Goal: Navigation & Orientation: Find specific page/section

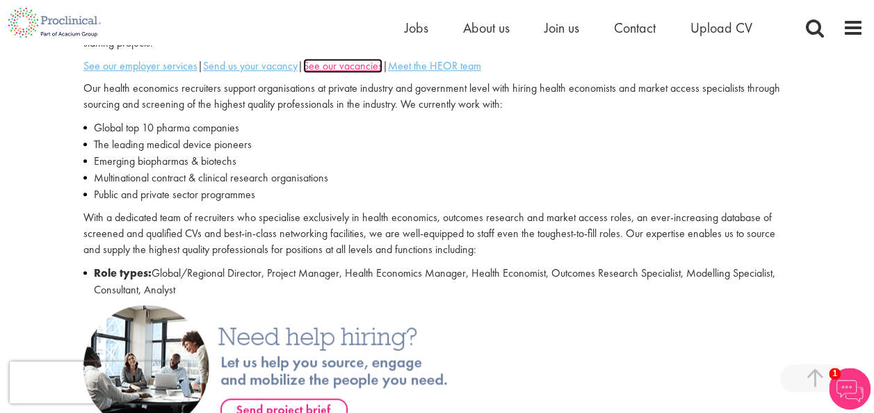
click at [347, 58] on u "See our vacancies" at bounding box center [342, 65] width 79 height 15
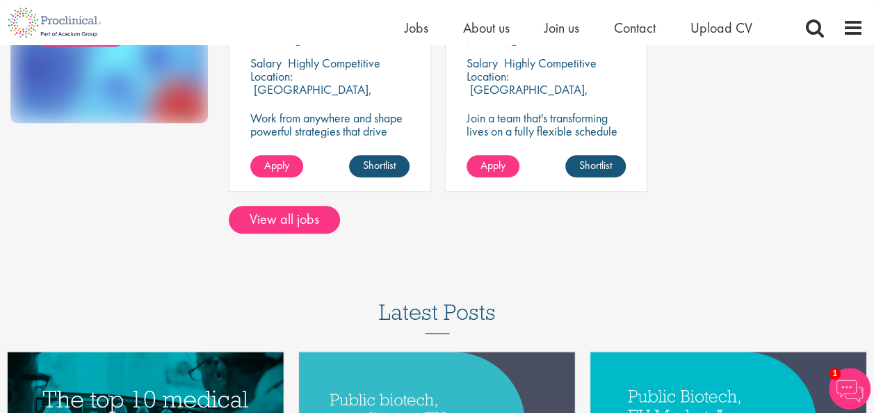
scroll to position [418, 0]
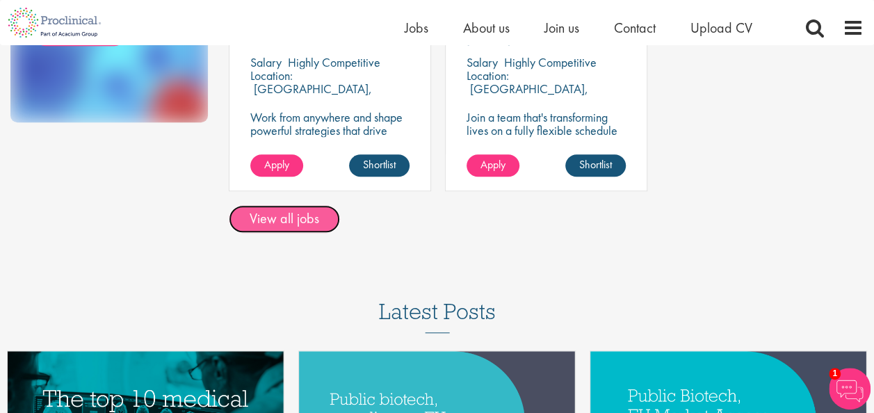
click at [309, 205] on link "View all jobs" at bounding box center [284, 219] width 111 height 28
